Goal: Information Seeking & Learning: Learn about a topic

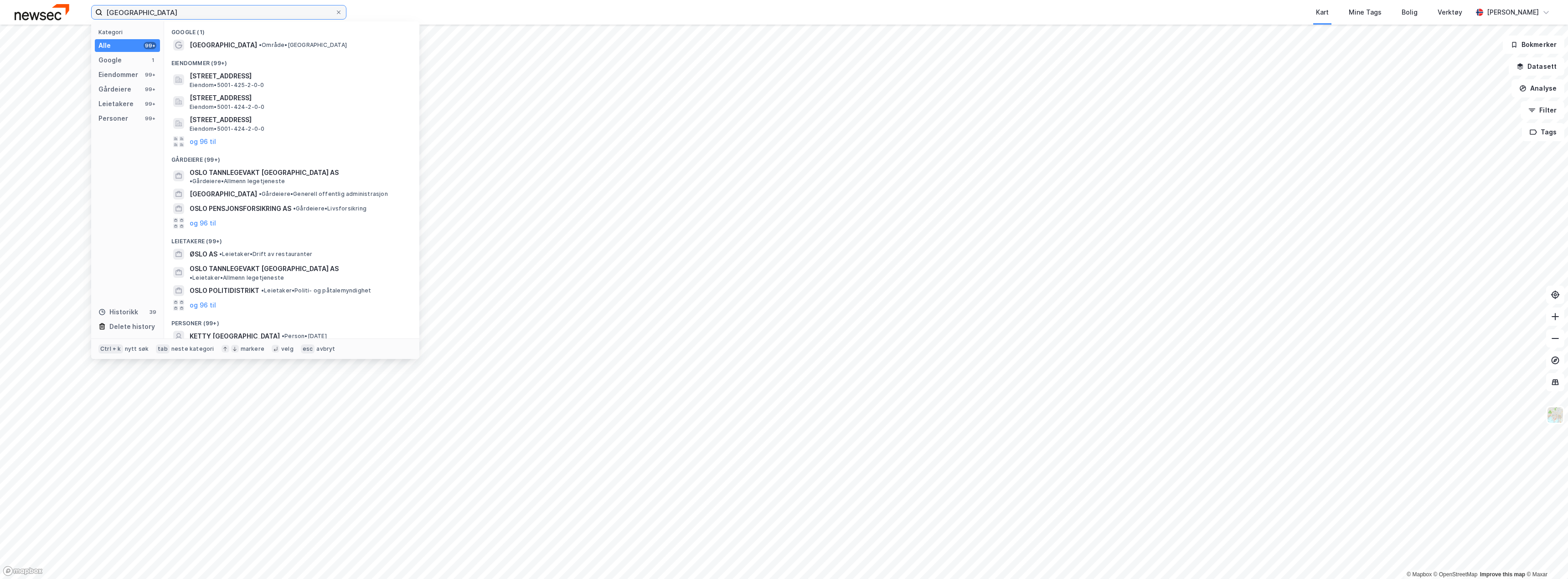
drag, startPoint x: 137, startPoint y: 10, endPoint x: 72, endPoint y: 7, distance: 65.1
click at [72, 8] on div "oslo Kategori Alle 99+ Google 1 Eiendommer 99+ Gårdeiere 99+ Leietakere 99+ Per…" at bounding box center [784, 12] width 1568 height 24
paste input "[STREET_ADDRESS]"
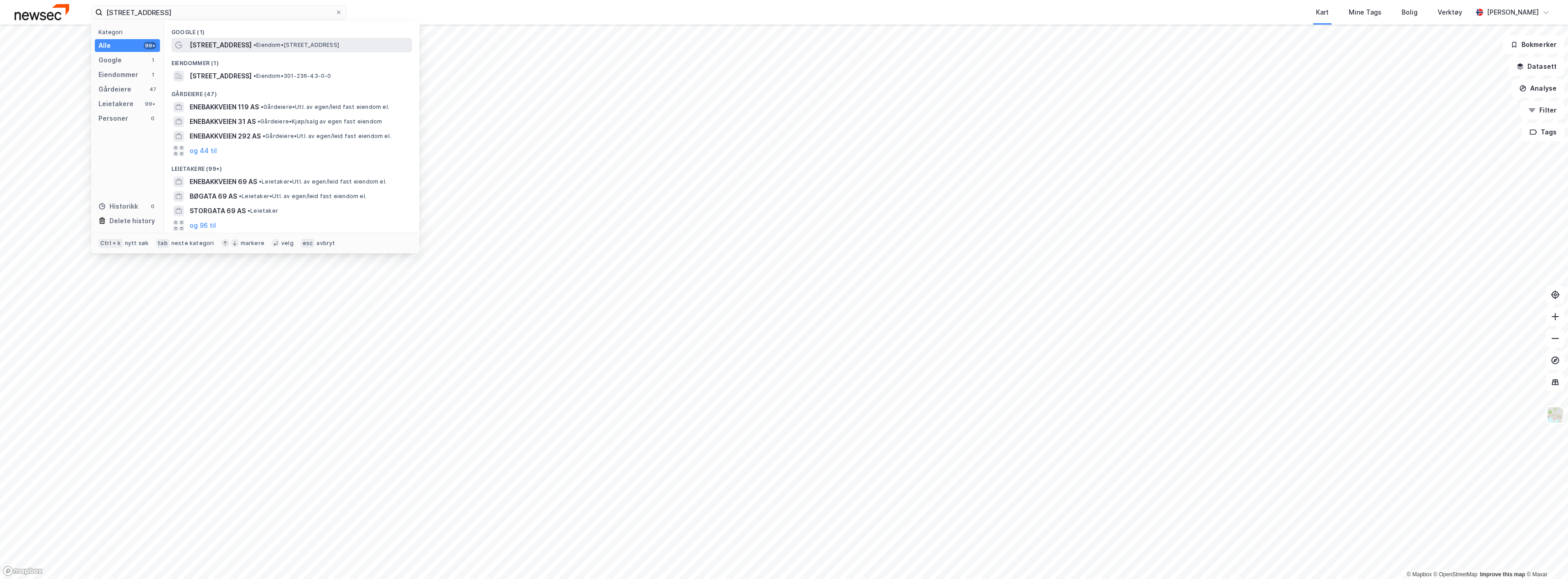
click at [236, 42] on span "[STREET_ADDRESS]" at bounding box center [220, 45] width 62 height 11
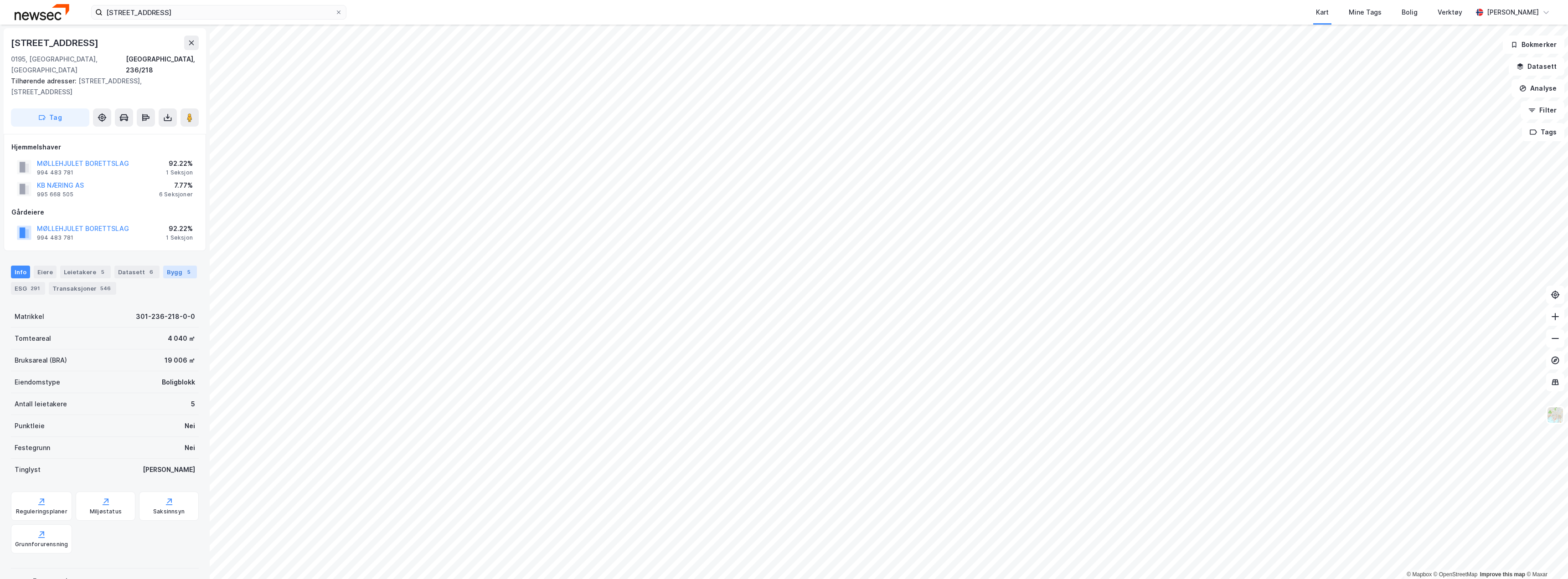
click at [164, 265] on div "Bygg 5" at bounding box center [180, 272] width 34 height 13
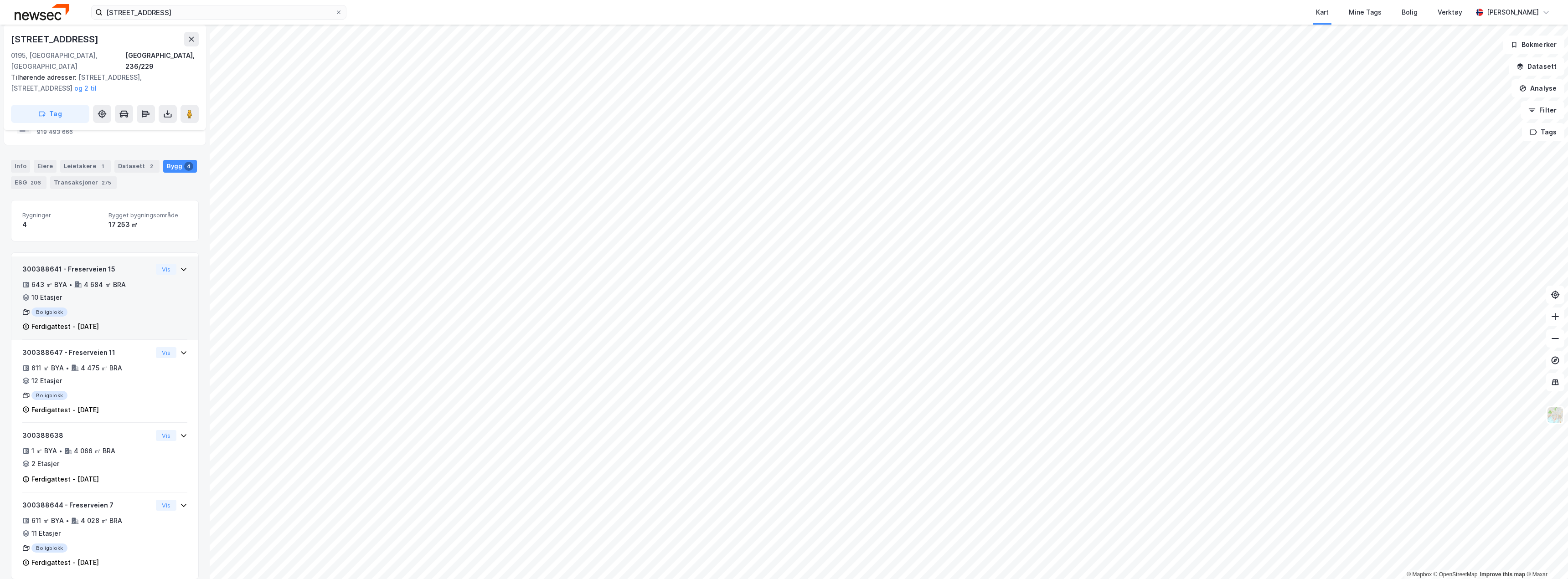
scroll to position [41, 0]
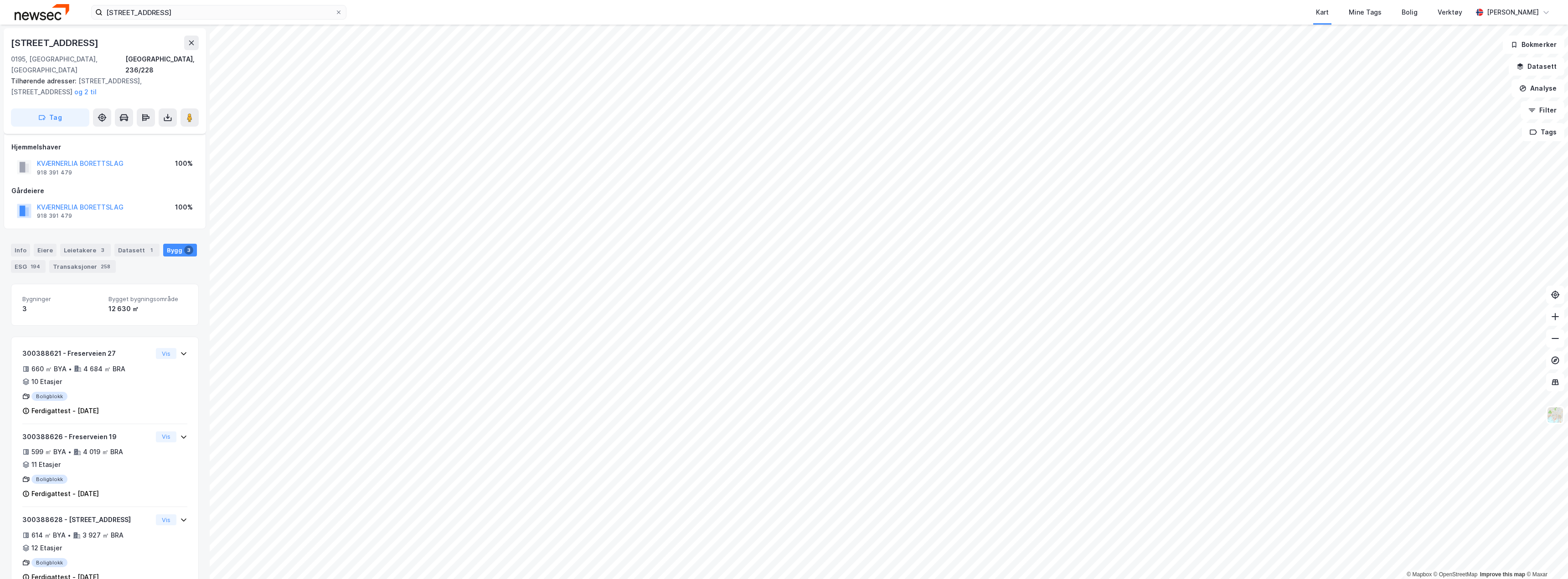
scroll to position [15, 0]
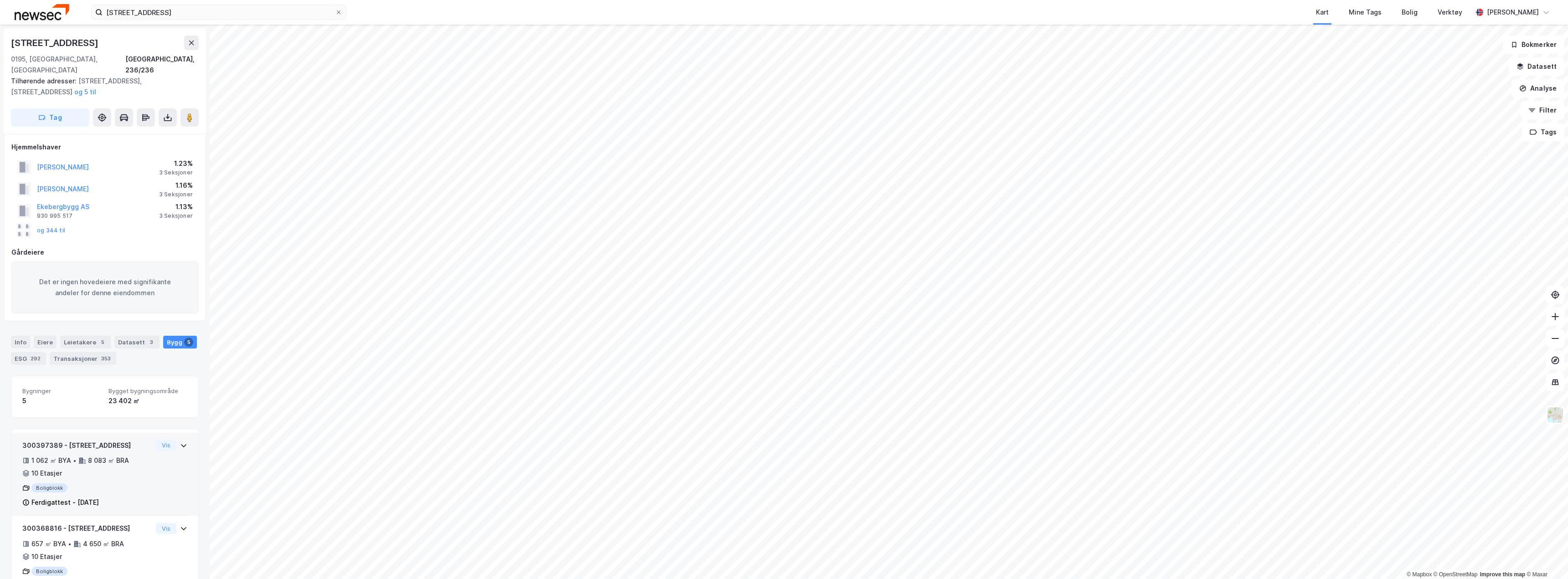
click at [115, 483] on div "Boligblokk" at bounding box center [87, 488] width 130 height 9
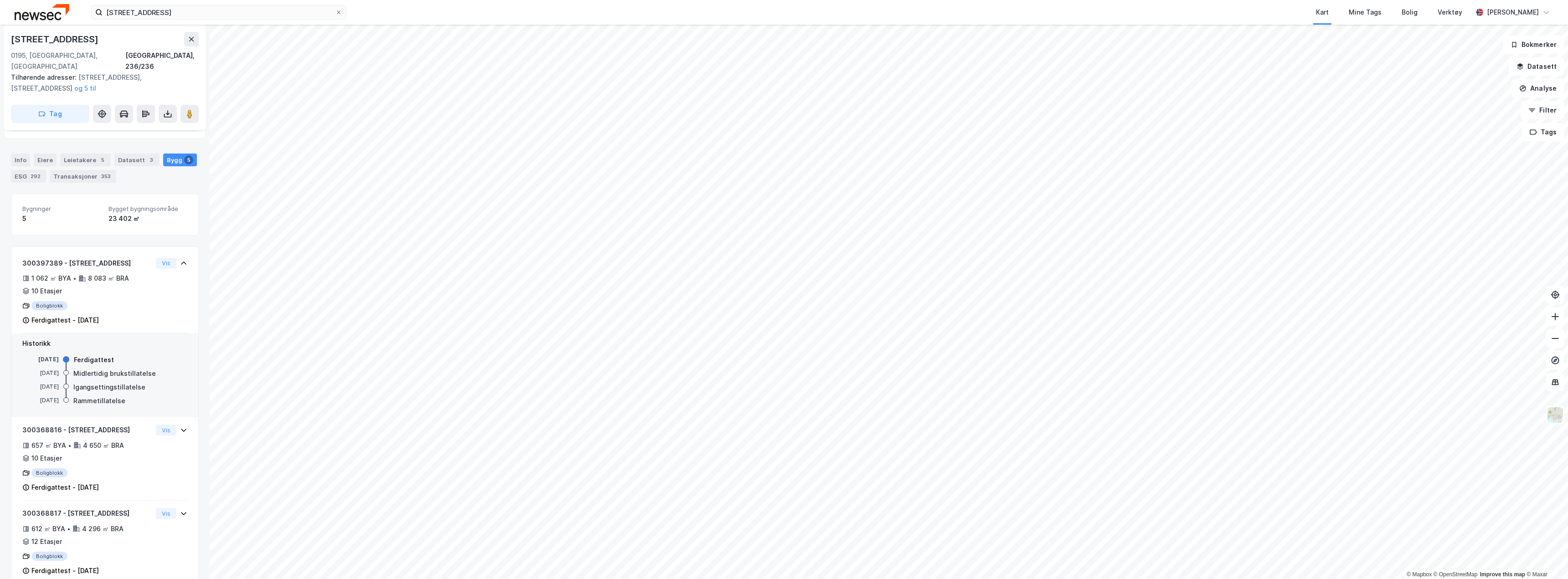
click at [87, 396] on div "Rammetillatelse" at bounding box center [100, 401] width 52 height 11
click at [80, 368] on div "Midlertidig brukstillatelse" at bounding box center [115, 374] width 82 height 11
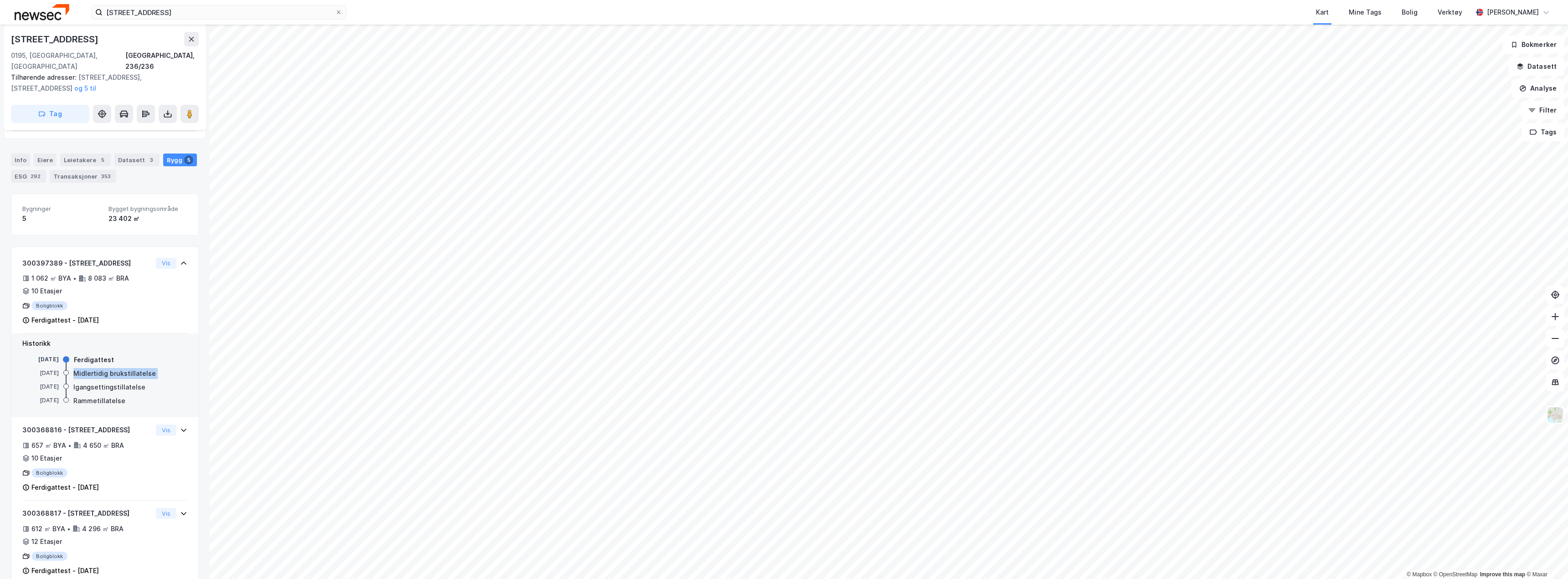
click at [80, 368] on div "Midlertidig brukstillatelse" at bounding box center [115, 374] width 82 height 11
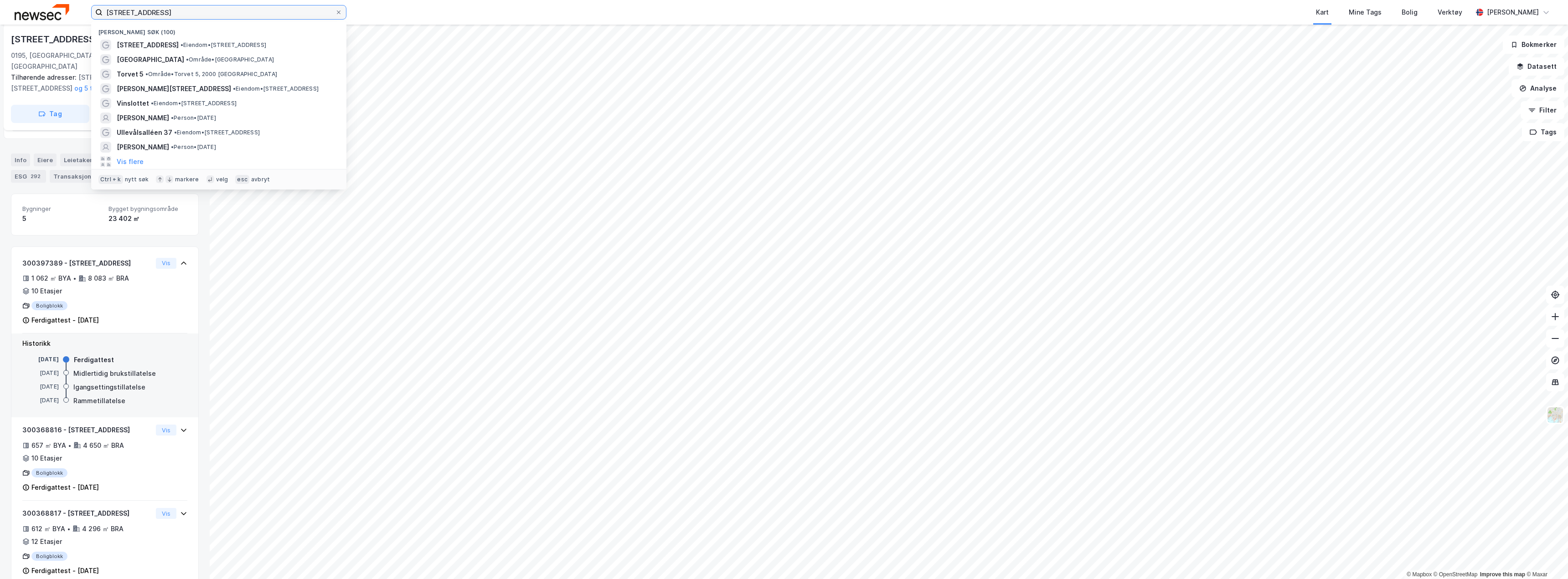
drag, startPoint x: 189, startPoint y: 13, endPoint x: 52, endPoint y: -6, distance: 138.3
click at [52, 0] on html "Enebakkveien 69 Nylige søk (100) [STREET_ADDRESS] • Eiendom • [STREET_ADDRESS] …" at bounding box center [784, 289] width 1568 height 579
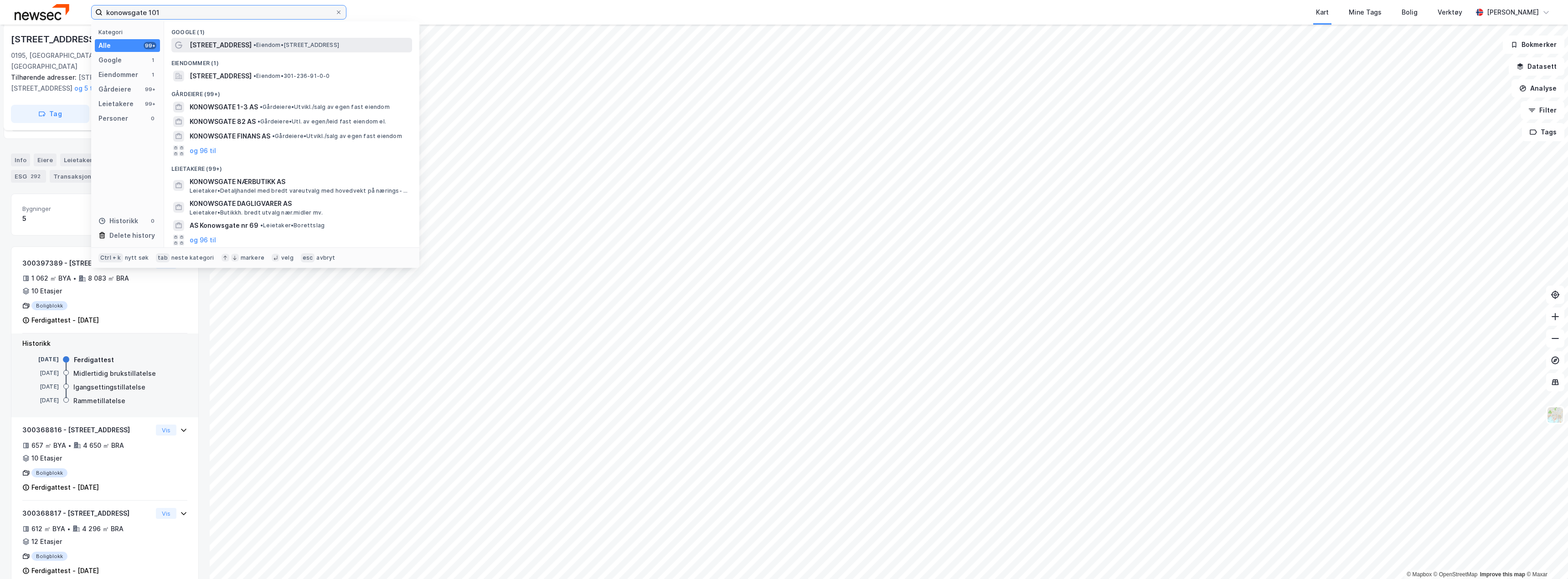
type input "konowsgate 101"
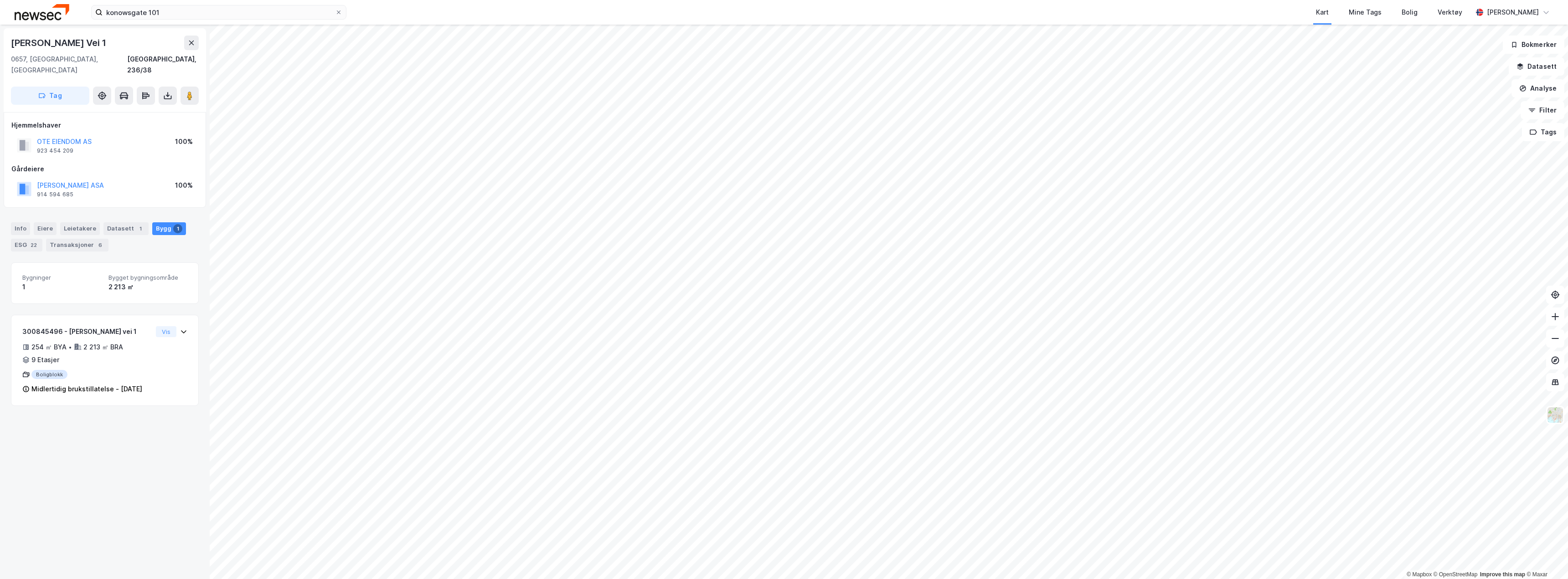
click at [62, 43] on div "[PERSON_NAME] Vei 1" at bounding box center [59, 43] width 97 height 14
copy div "[PERSON_NAME] Vei 1"
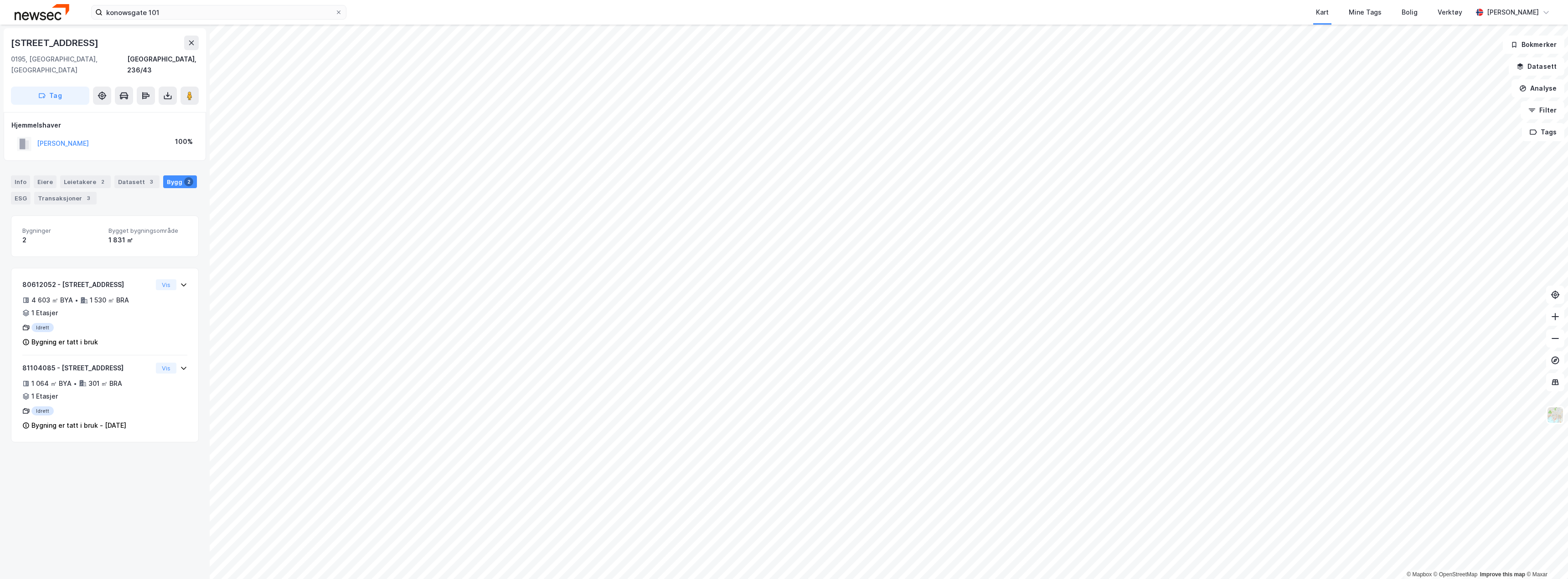
click at [57, 42] on div "[STREET_ADDRESS]" at bounding box center [55, 43] width 89 height 14
copy div "[STREET_ADDRESS]"
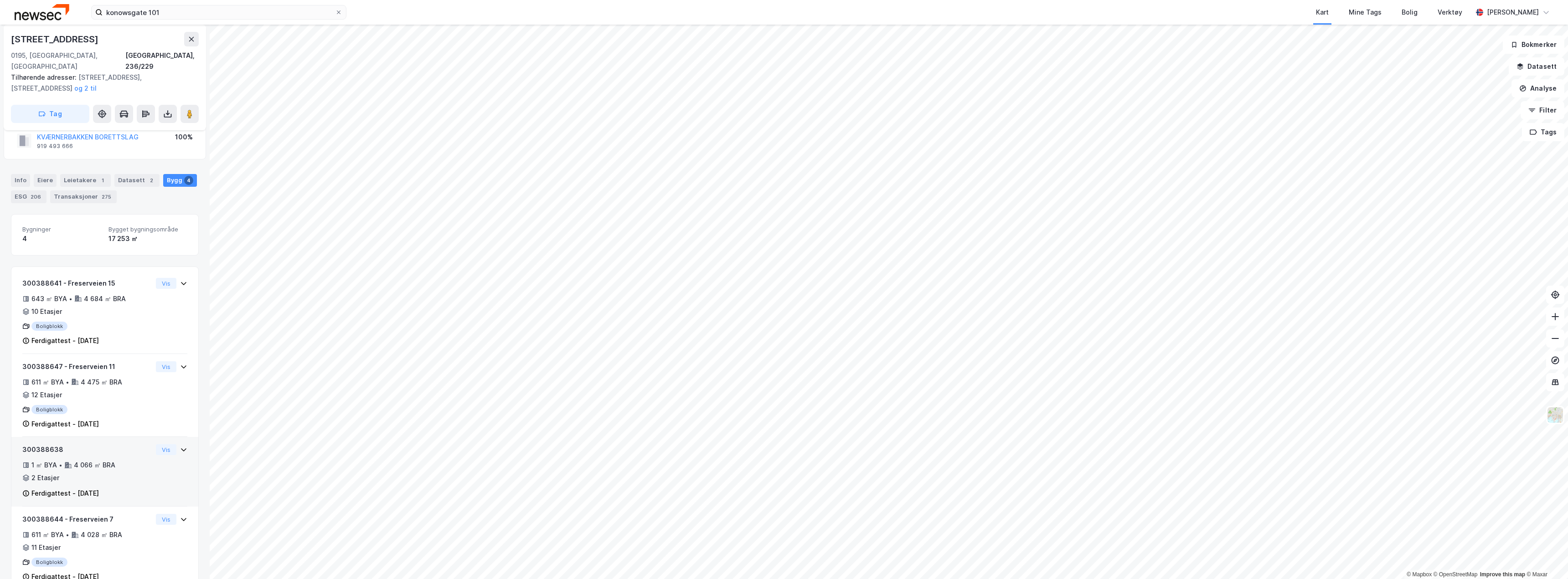
scroll to position [41, 0]
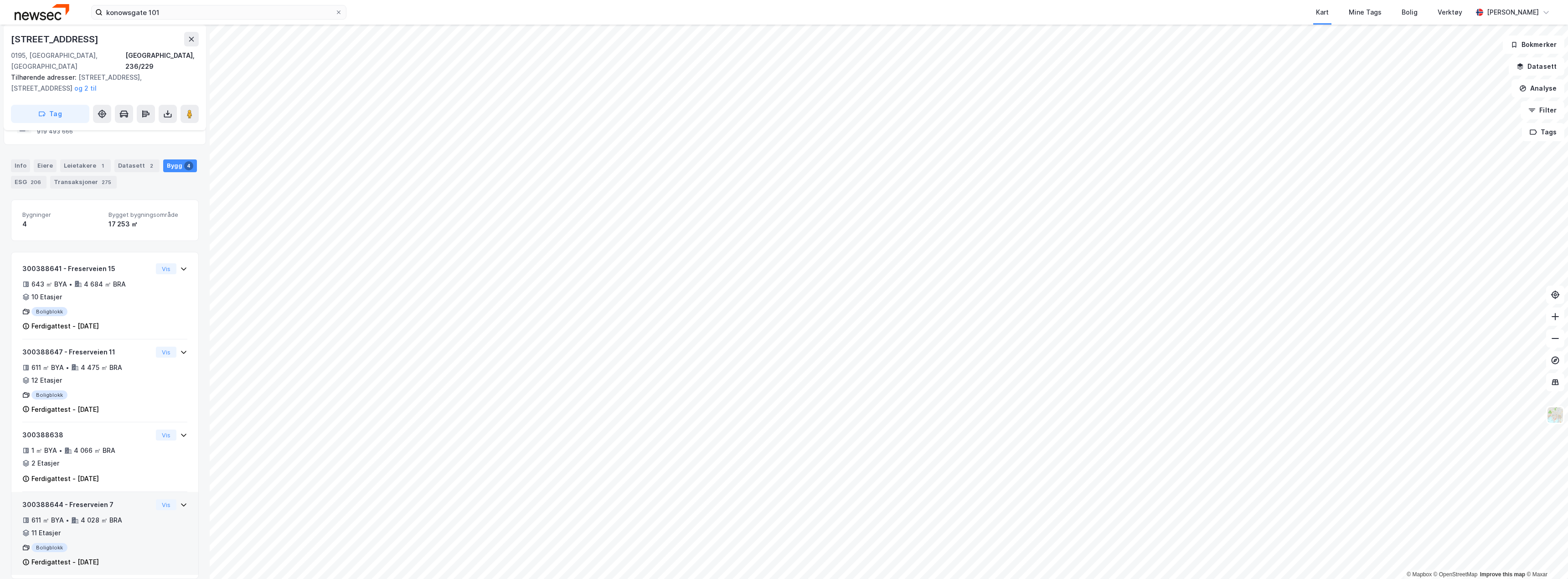
click at [114, 529] on div "300388644 - Freserveien 7 611 ㎡ BYA • 4 028 ㎡ BRA • 11 Etasjer Boligblokk Ferdi…" at bounding box center [87, 533] width 130 height 69
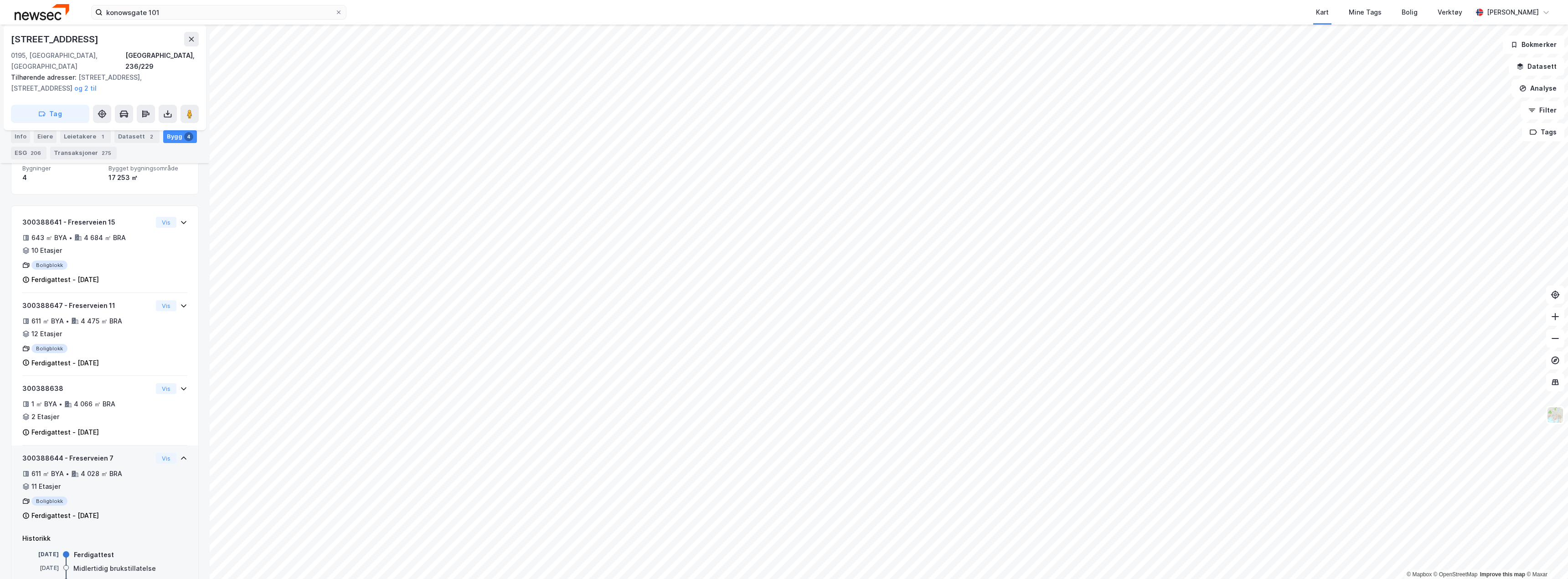
scroll to position [125, 0]
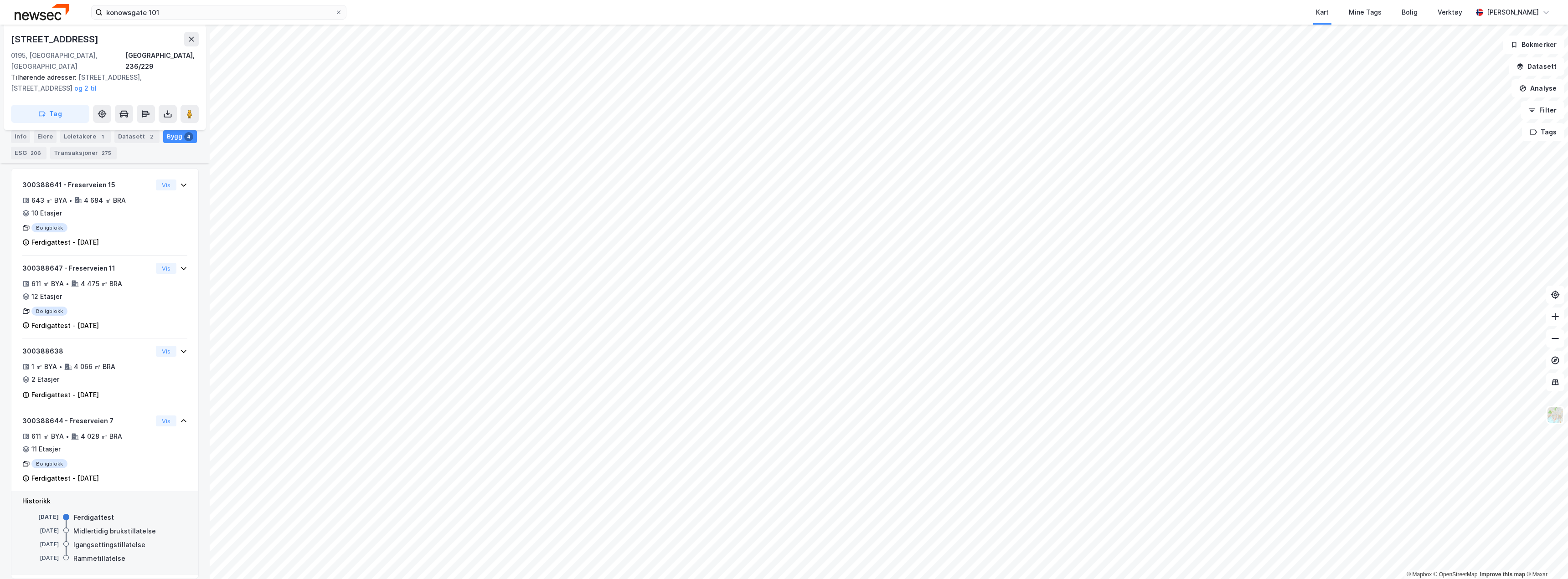
click at [87, 526] on div "Midlertidig brukstillatelse" at bounding box center [115, 532] width 82 height 11
click at [90, 526] on div "Midlertidig brukstillatelse" at bounding box center [115, 532] width 82 height 11
click at [96, 540] on div "Igangsettingstillatelse" at bounding box center [109, 545] width 72 height 11
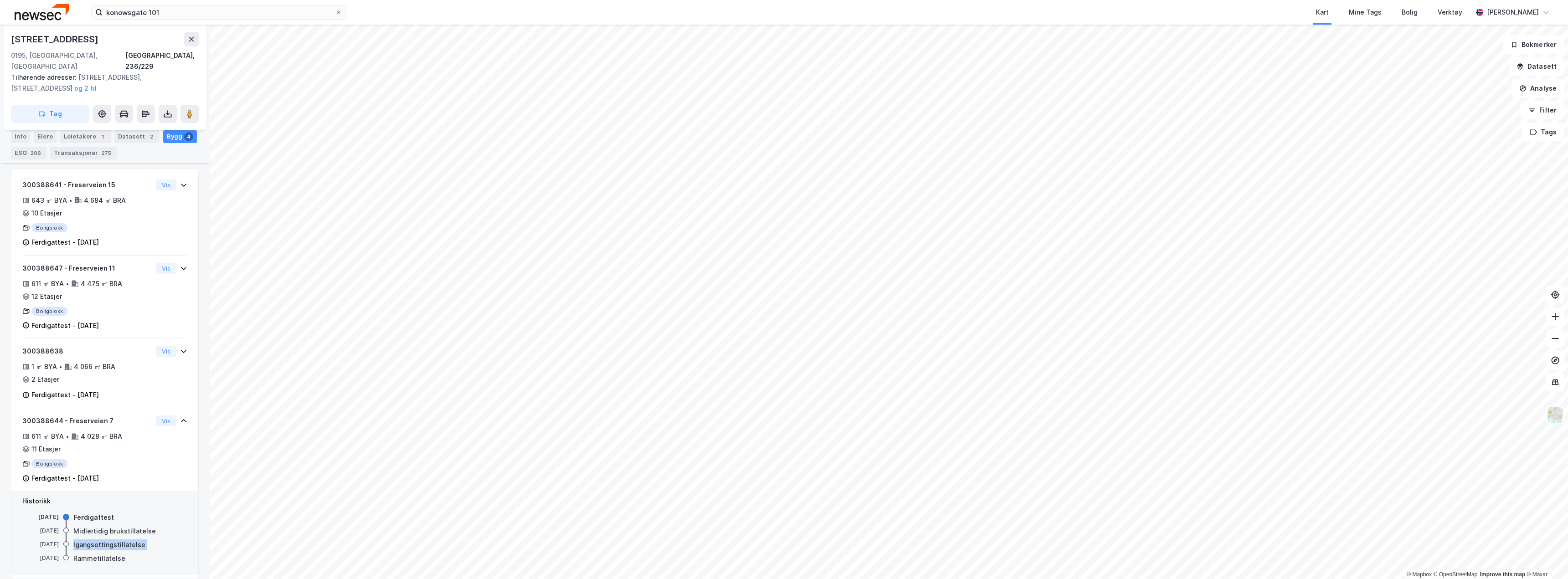
click at [96, 540] on div "Igangsettingstillatelse" at bounding box center [109, 545] width 72 height 11
click at [92, 526] on div "Midlertidig brukstillatelse" at bounding box center [115, 532] width 82 height 11
click at [94, 526] on div "Midlertidig brukstillatelse" at bounding box center [115, 532] width 82 height 11
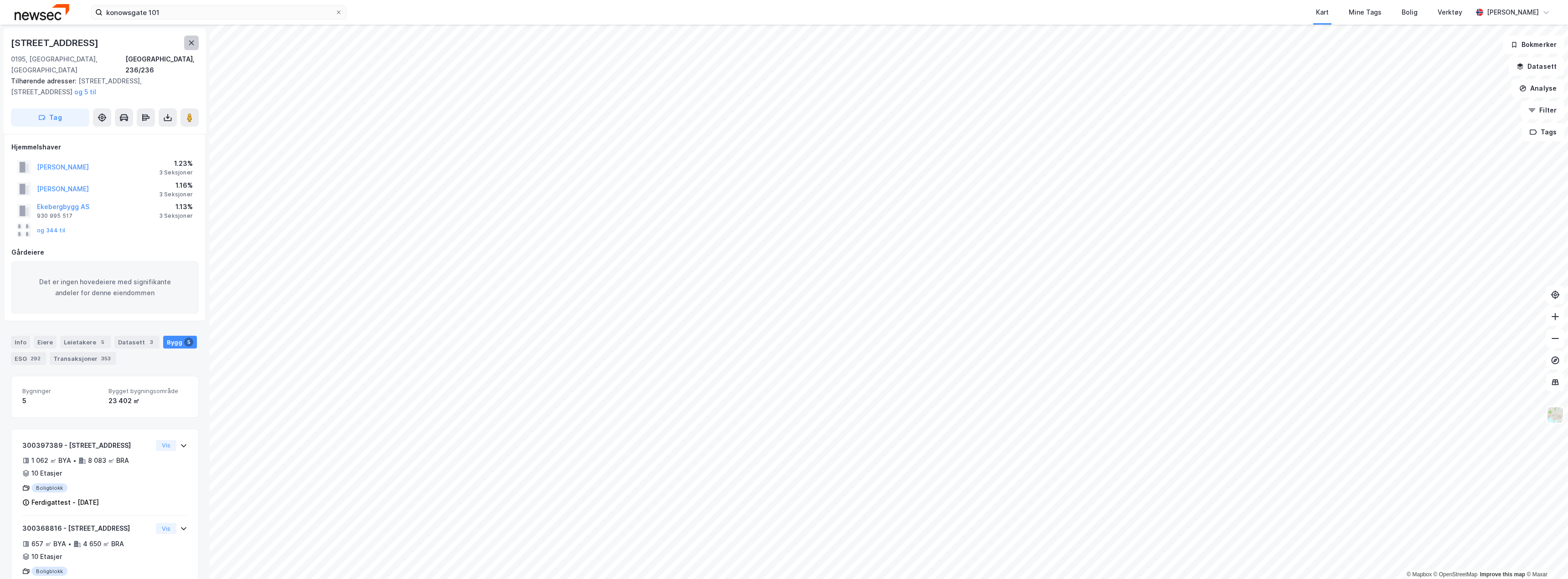
click at [192, 46] on icon at bounding box center [191, 43] width 7 height 7
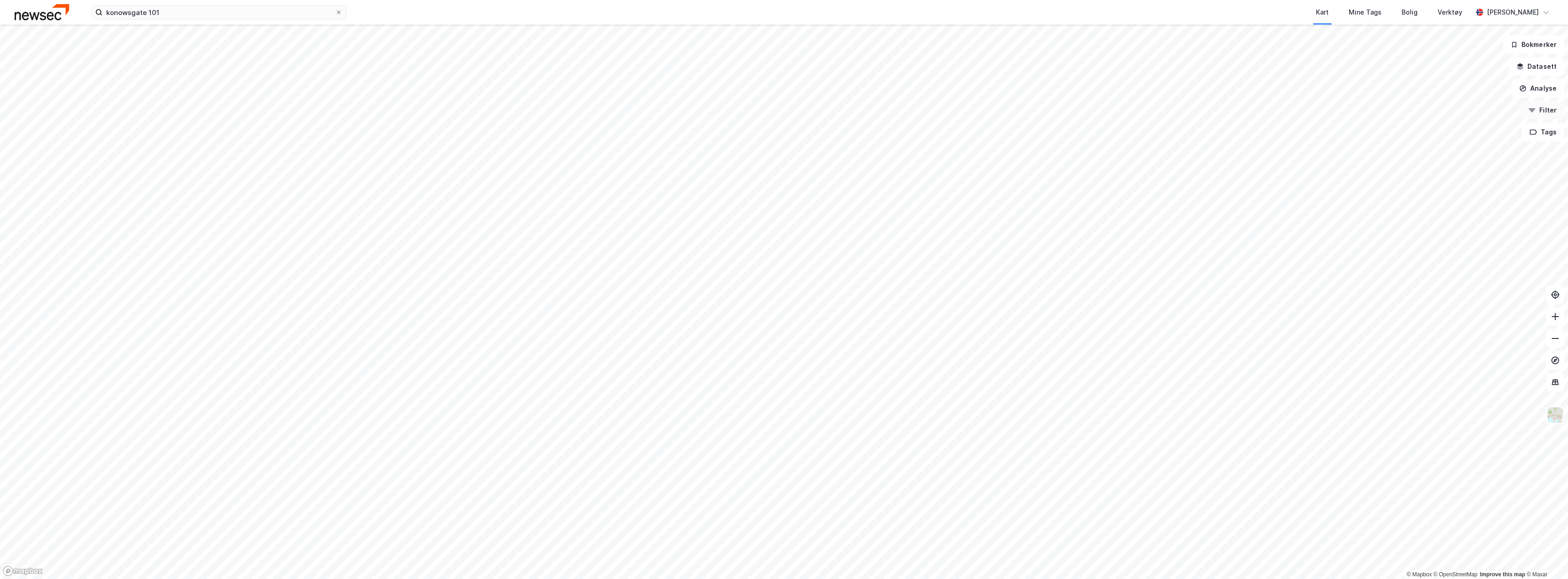
click at [1540, 111] on button "Filter" at bounding box center [1542, 110] width 43 height 18
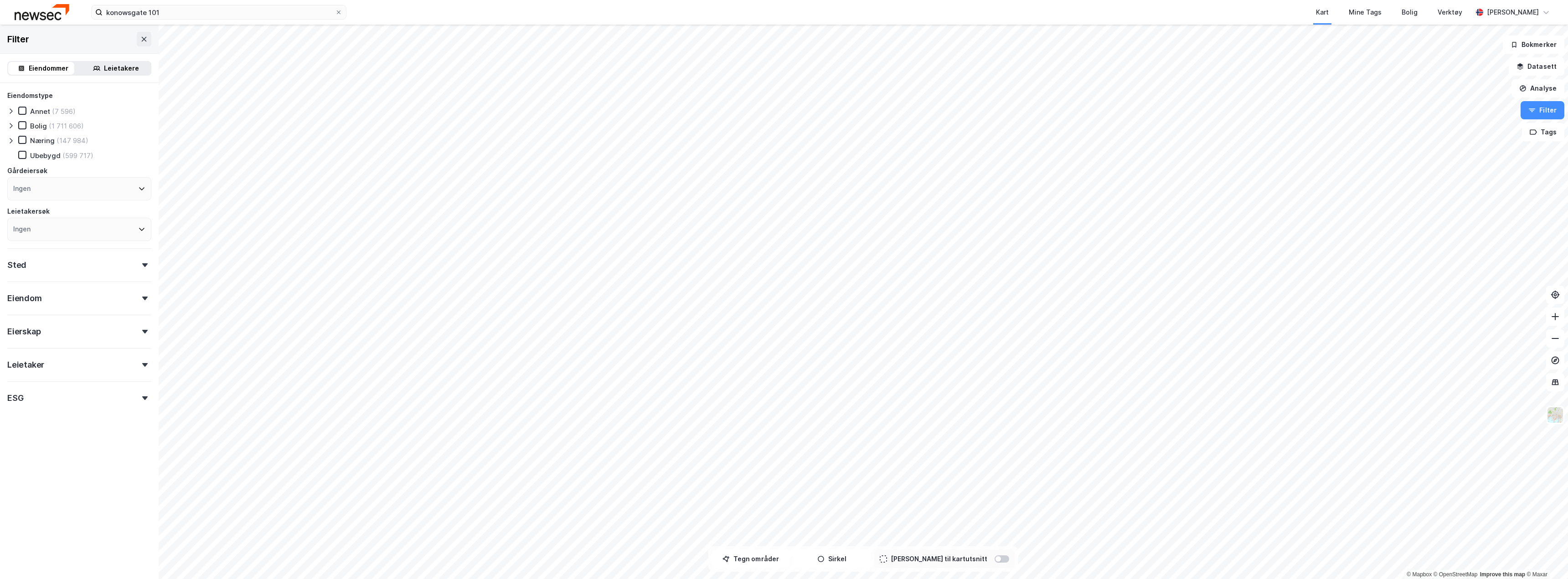
click at [36, 190] on div "Ingen" at bounding box center [79, 188] width 144 height 23
type input "eiendomsspar"
click at [62, 229] on div "Eiendomsspar AS" at bounding box center [79, 235] width 144 height 20
click at [19, 236] on icon at bounding box center [19, 235] width 6 height 6
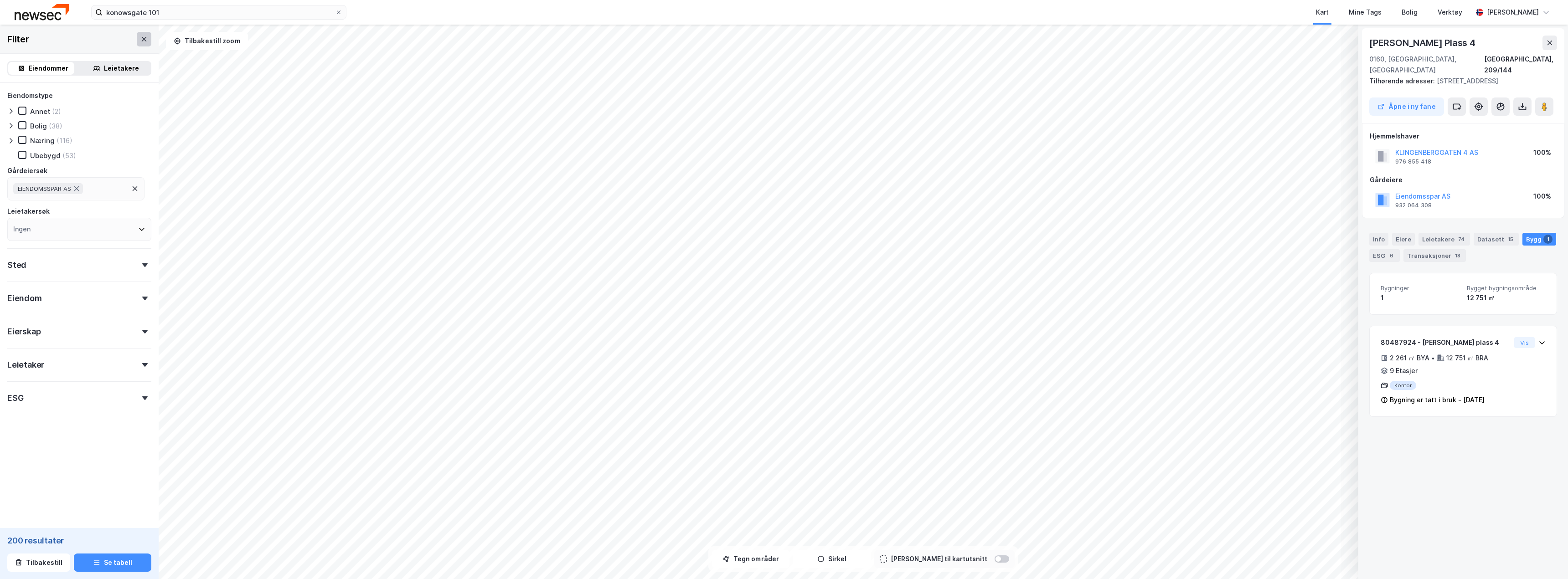
click at [141, 41] on icon at bounding box center [144, 39] width 7 height 7
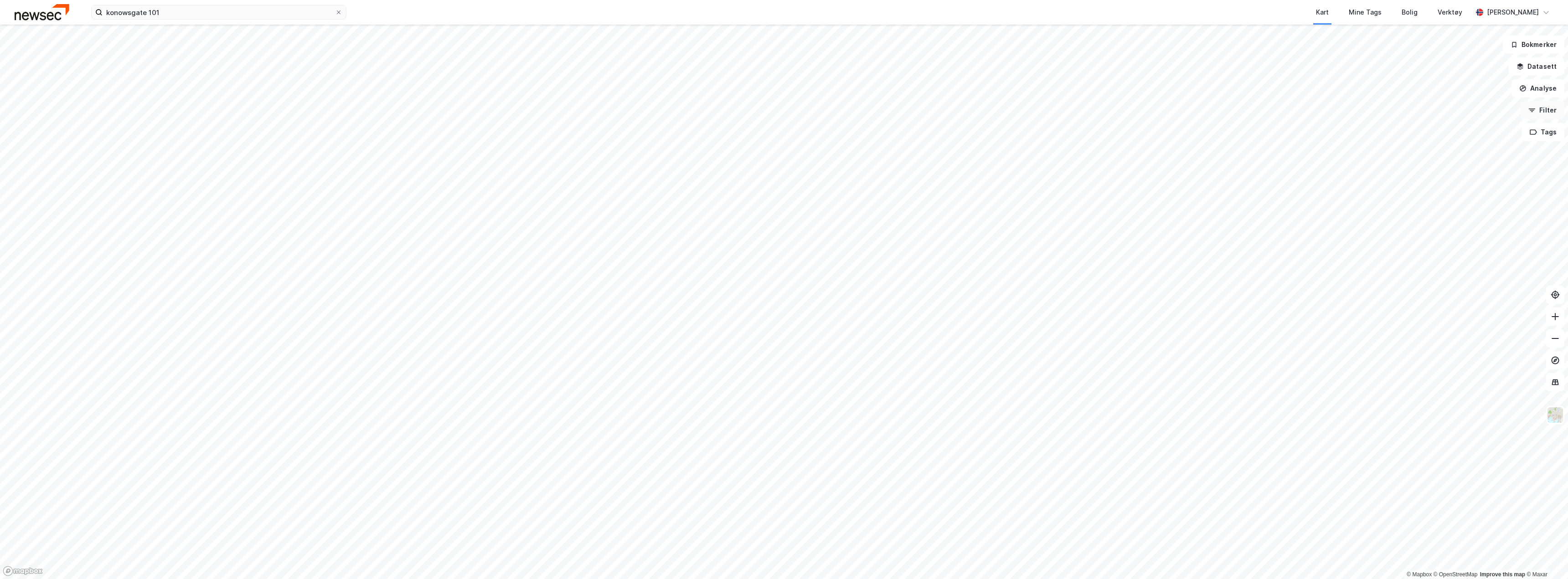
click at [1543, 114] on button "Filter" at bounding box center [1542, 110] width 43 height 18
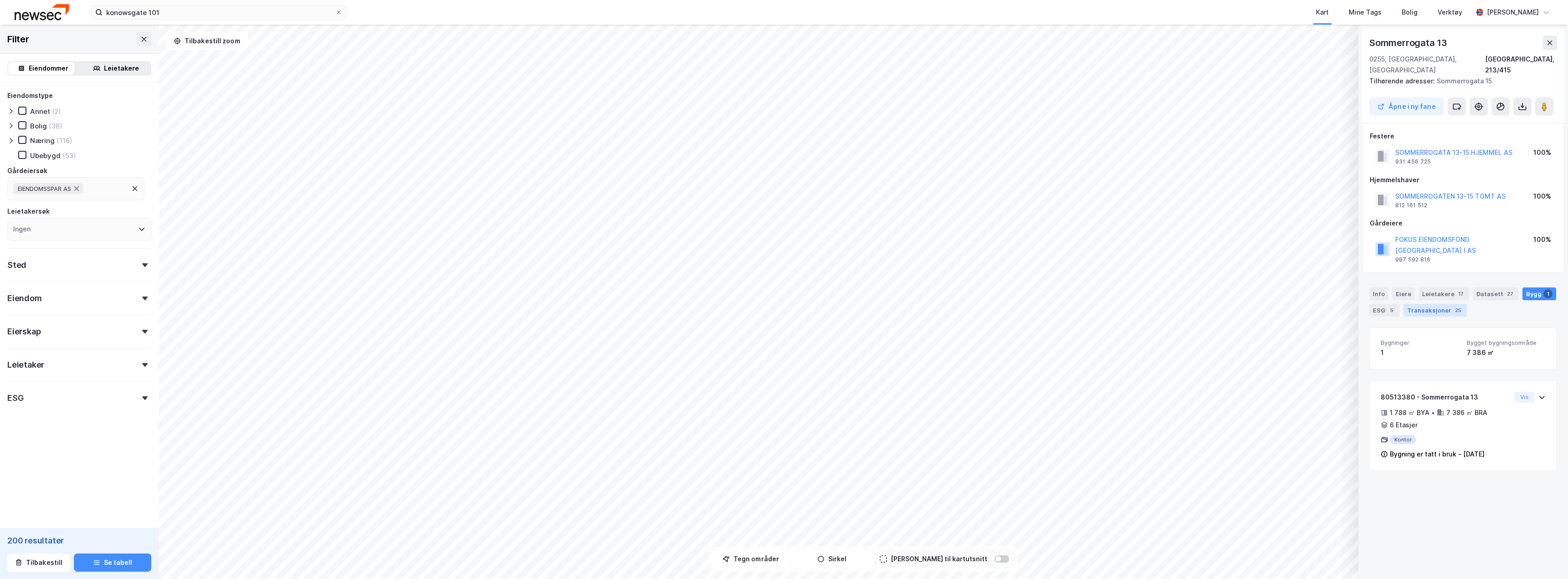
click at [1425, 304] on div "Transaksjoner 25" at bounding box center [1435, 310] width 63 height 13
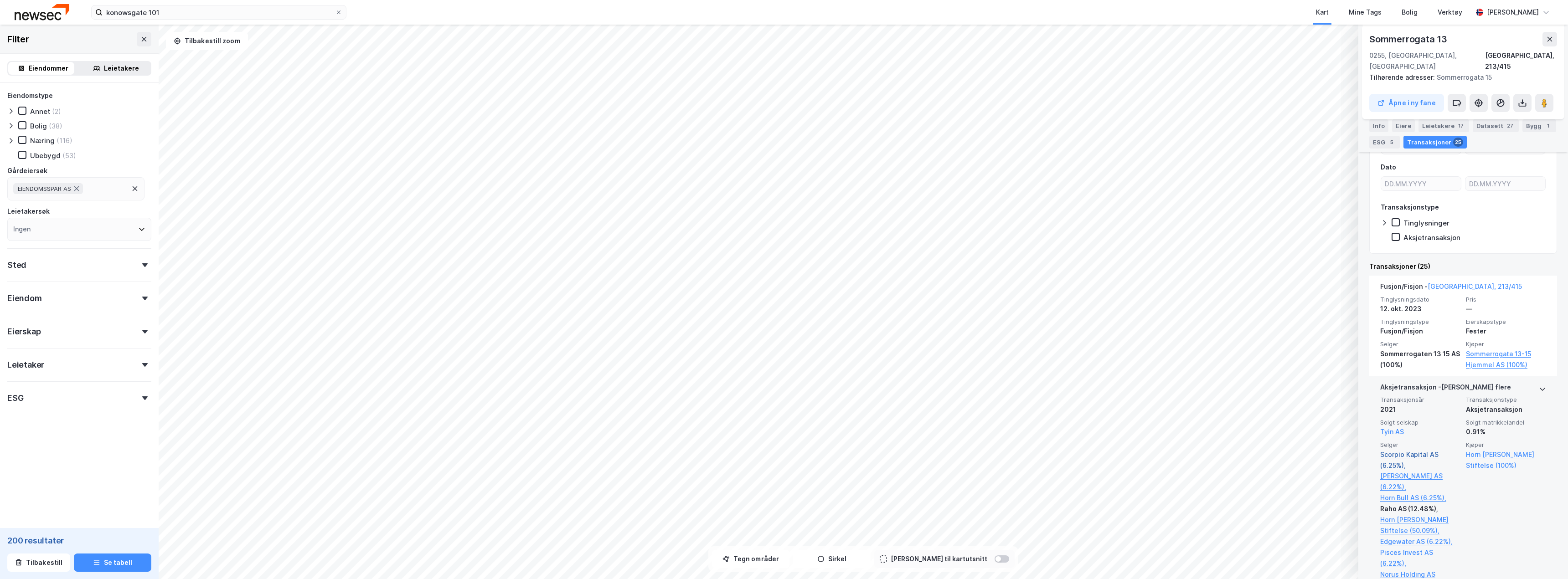
scroll to position [227, 0]
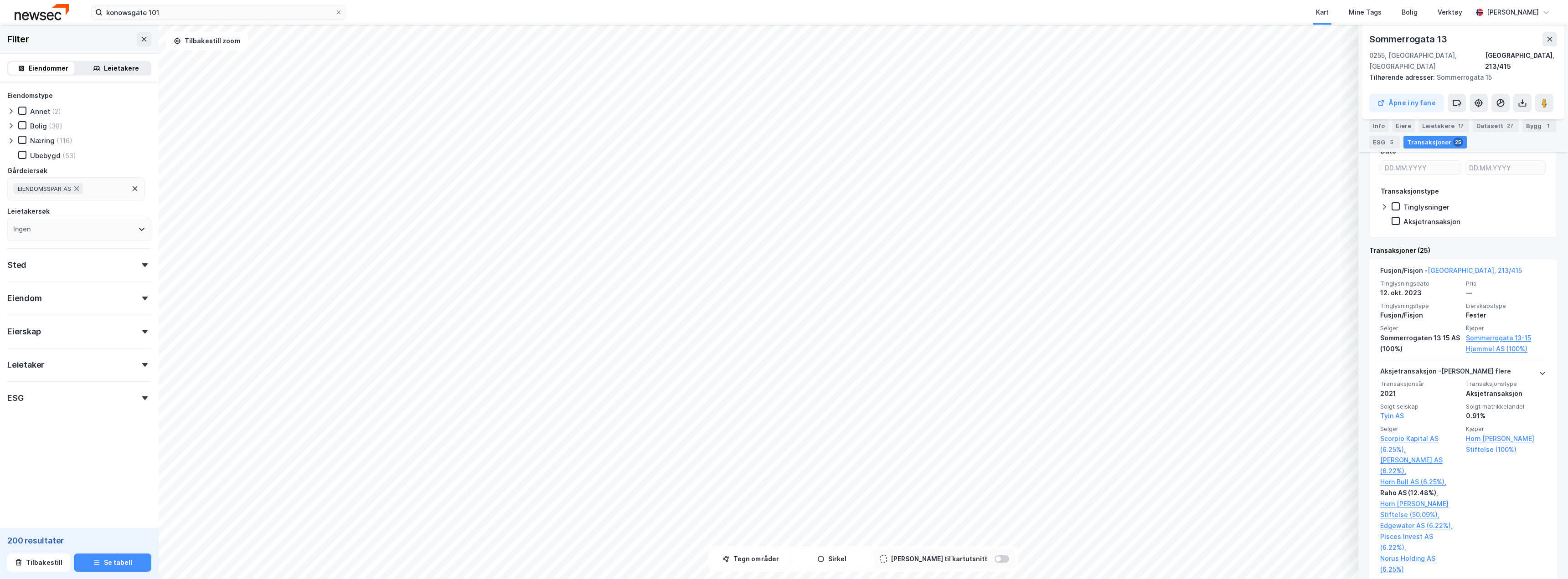
drag, startPoint x: 1550, startPoint y: 36, endPoint x: 1540, endPoint y: 50, distance: 17.2
click at [1550, 36] on icon at bounding box center [1549, 39] width 7 height 7
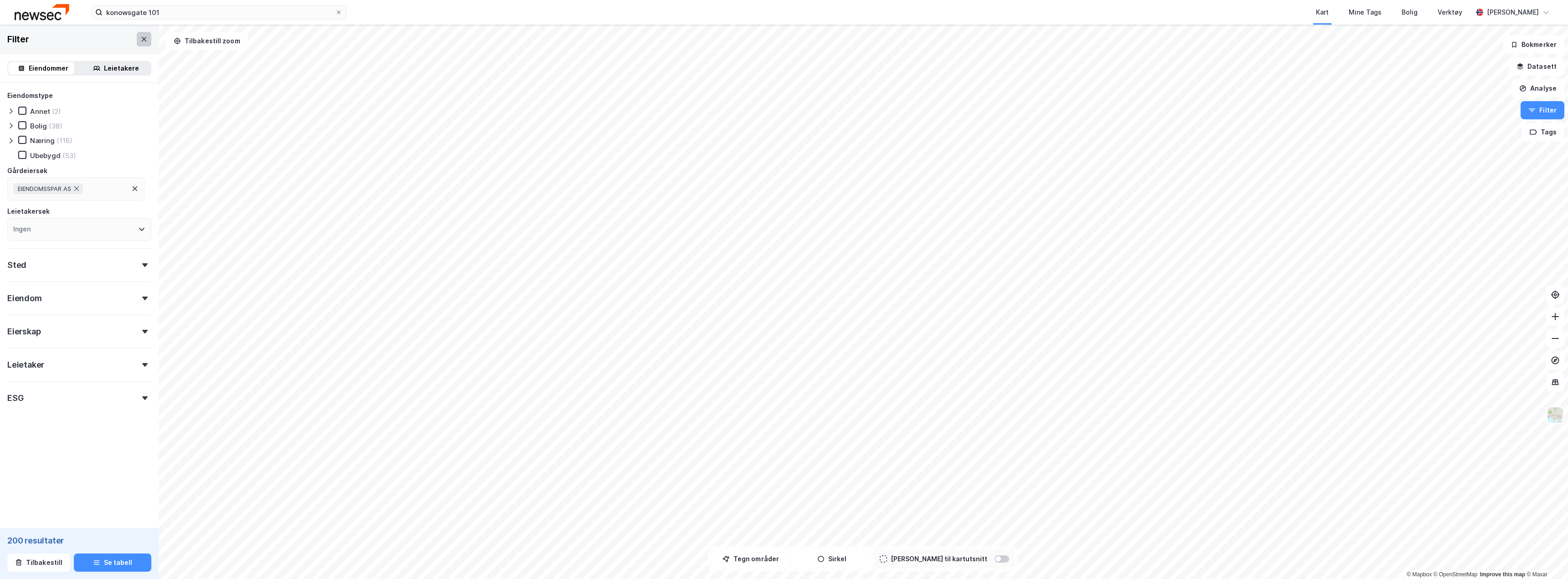
click at [137, 43] on button at bounding box center [144, 39] width 14 height 14
